Goal: Task Accomplishment & Management: Manage account settings

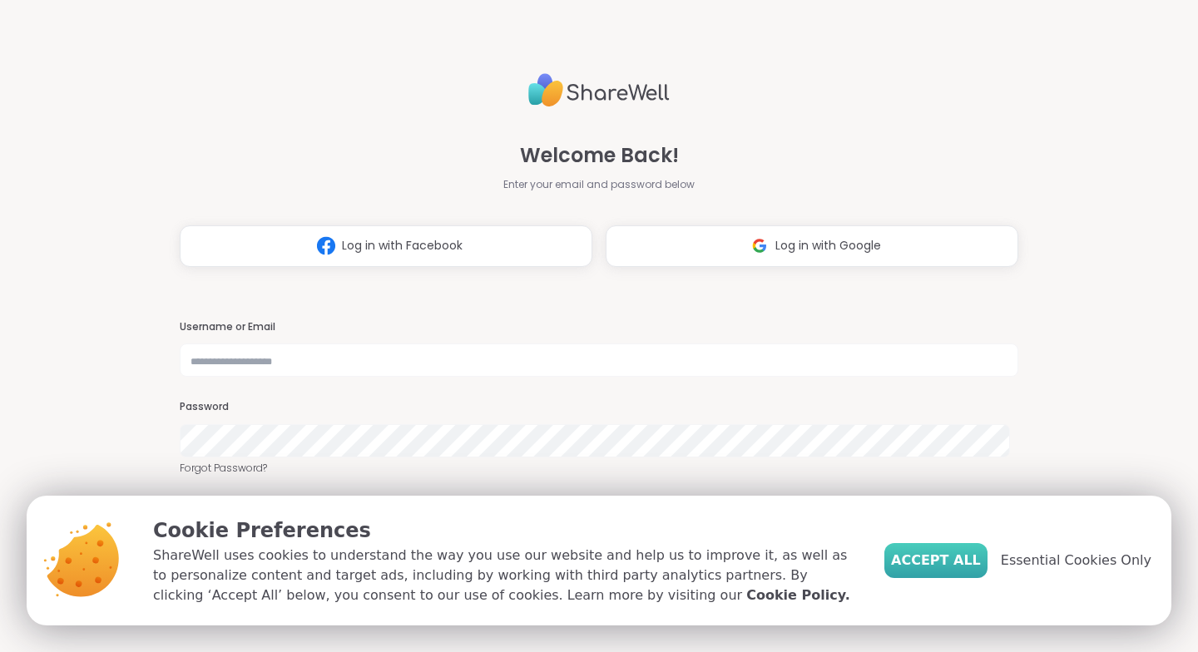
click at [951, 558] on span "Accept All" at bounding box center [936, 561] width 90 height 20
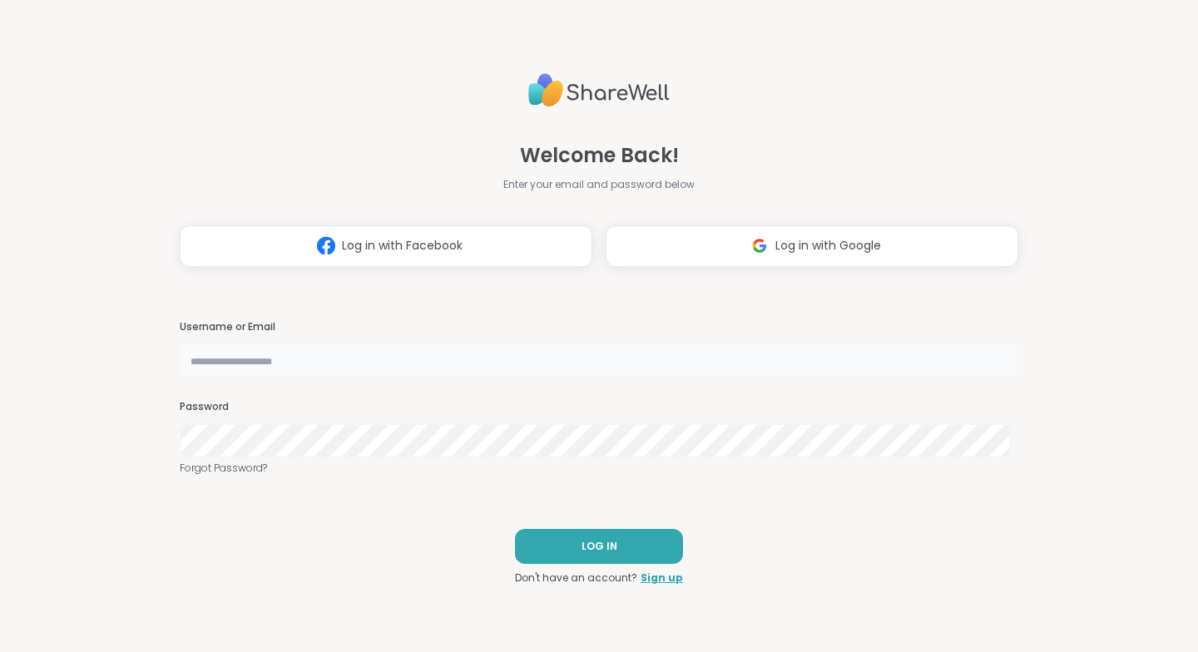
click at [675, 362] on input "text" at bounding box center [599, 360] width 839 height 33
type input "**********"
click at [594, 546] on span "LOG IN" at bounding box center [600, 546] width 36 height 15
